Goal: Navigation & Orientation: Find specific page/section

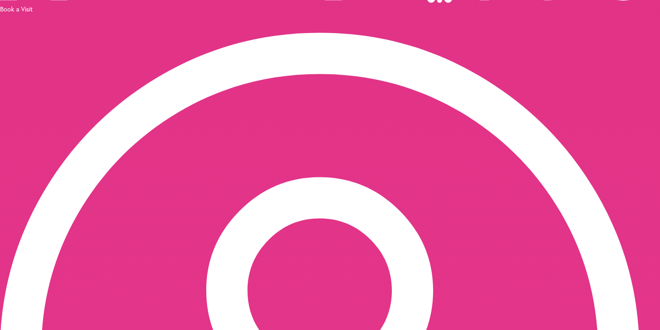
scroll to position [110, 0]
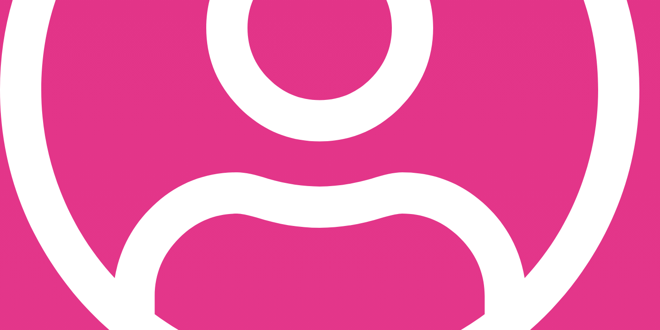
scroll to position [385, 0]
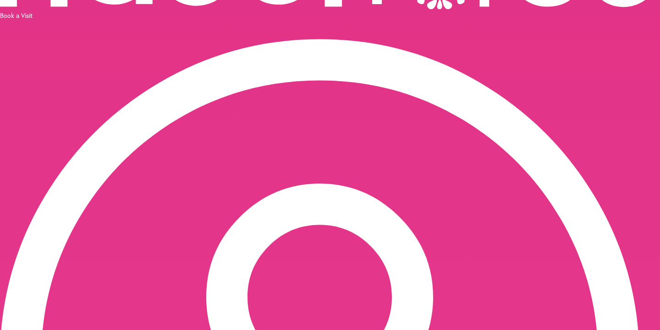
scroll to position [136, 0]
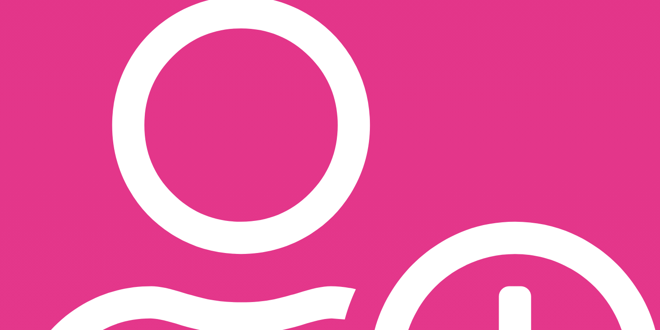
scroll to position [811, 0]
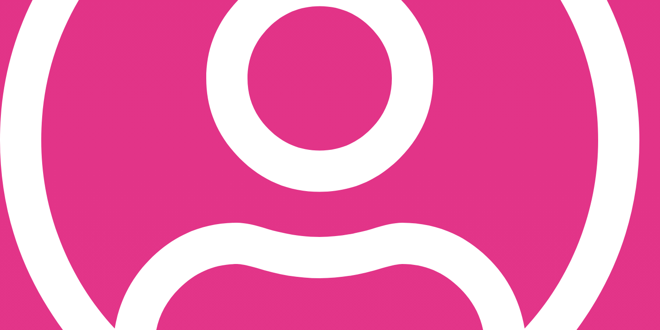
scroll to position [306, 0]
